Goal: Go to known website: Access a specific website the user already knows

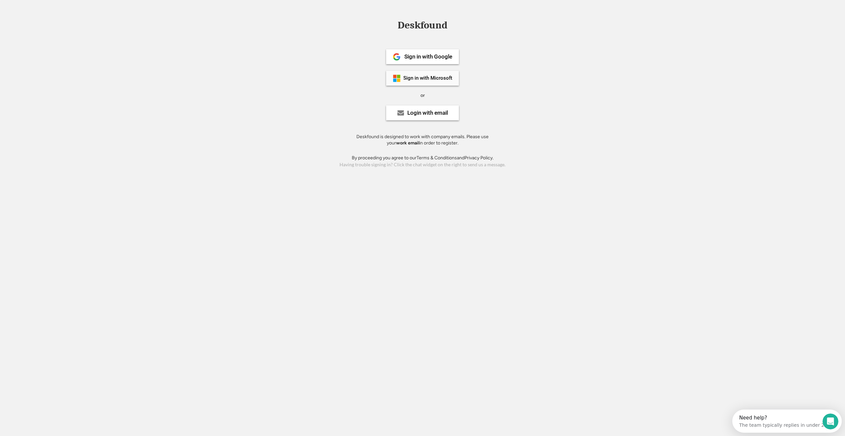
click at [416, 76] on div "Sign in with Microsoft" at bounding box center [427, 78] width 49 height 5
